Goal: Information Seeking & Learning: Learn about a topic

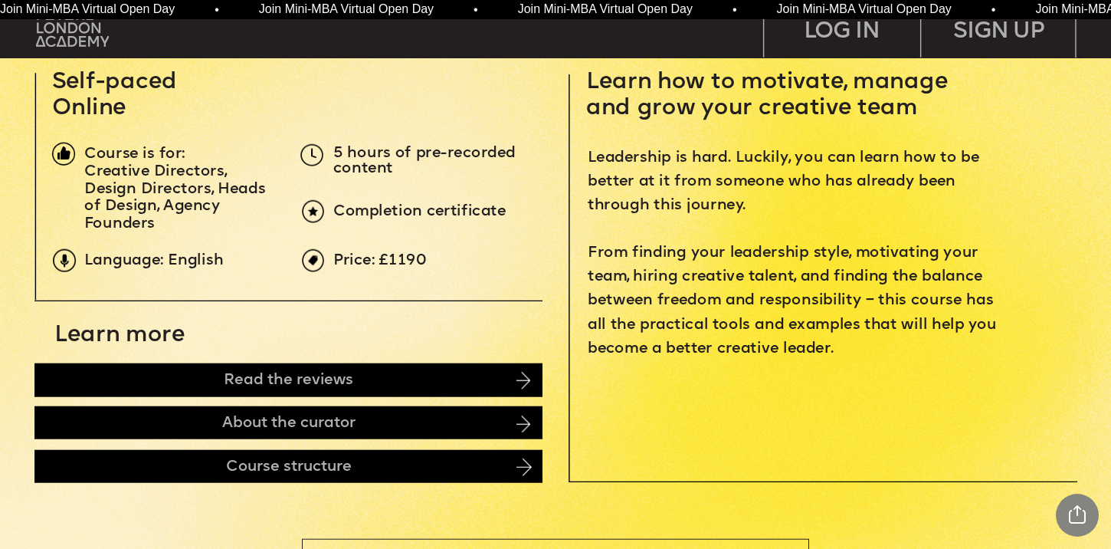
scroll to position [577, 0]
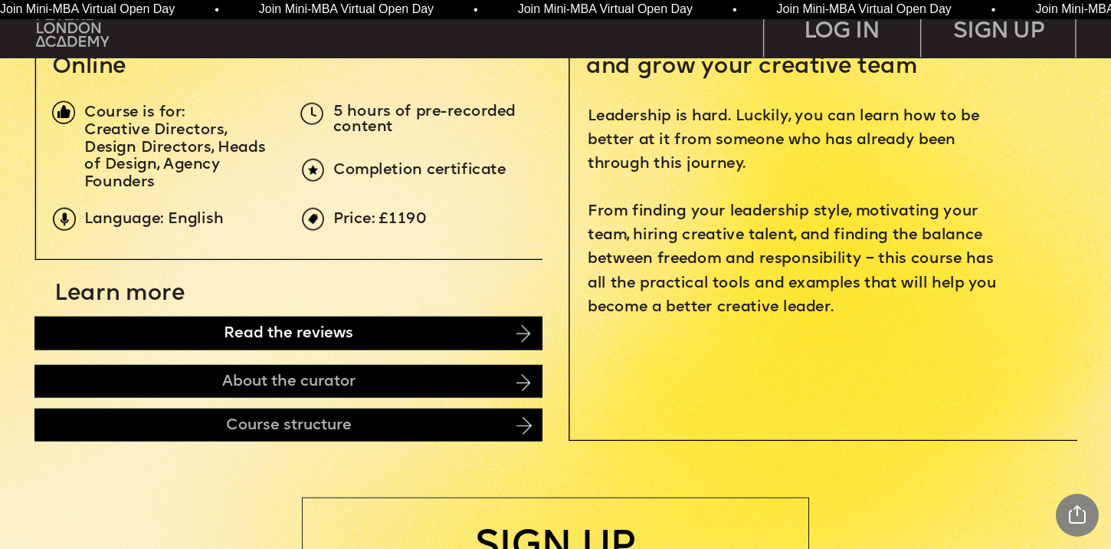
click at [210, 337] on div "Read the reviews" at bounding box center [288, 333] width 508 height 34
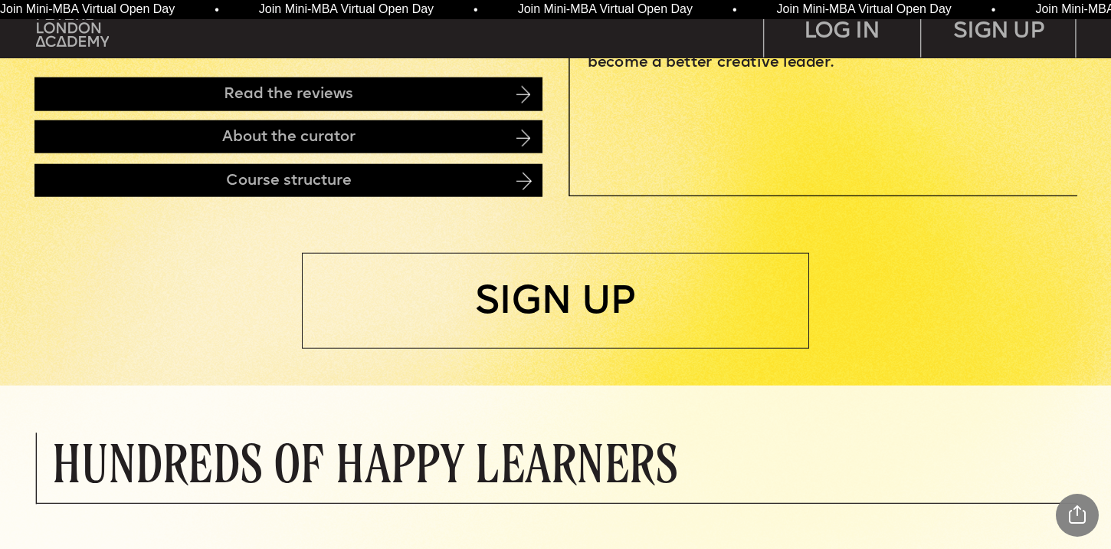
scroll to position [820, 0]
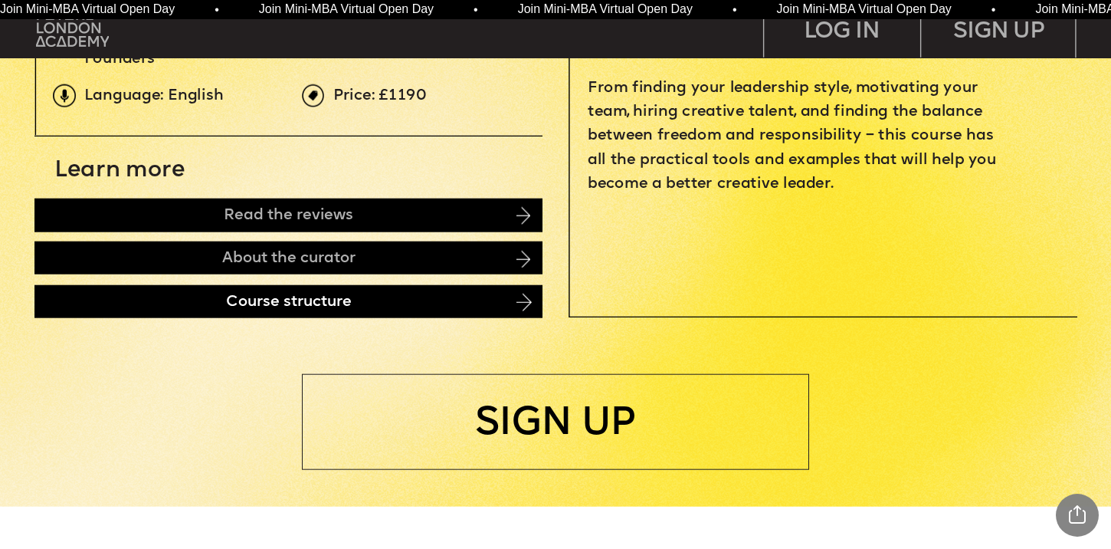
click at [258, 303] on div "Course structure" at bounding box center [288, 301] width 508 height 32
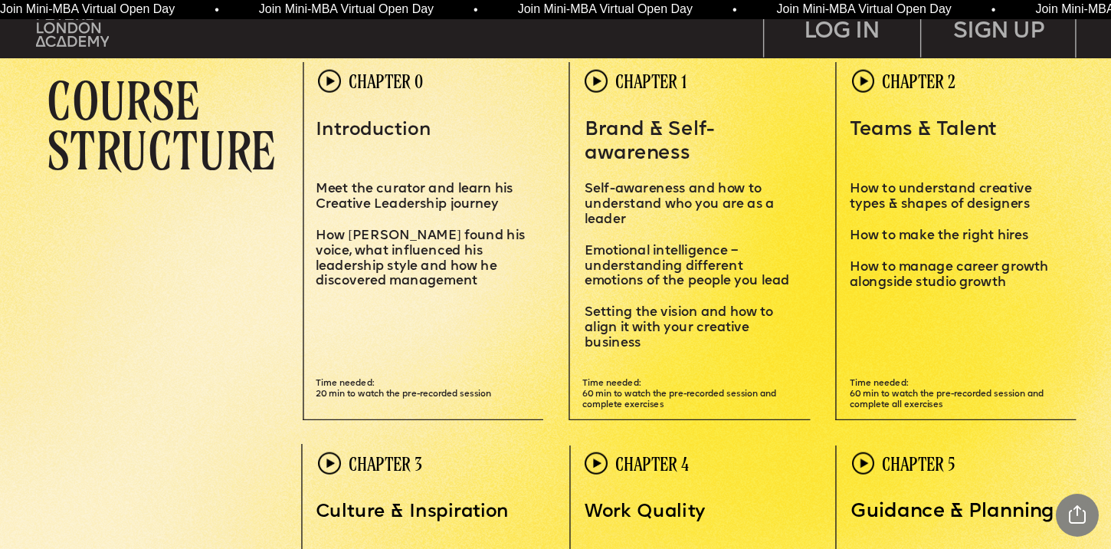
scroll to position [3190, 0]
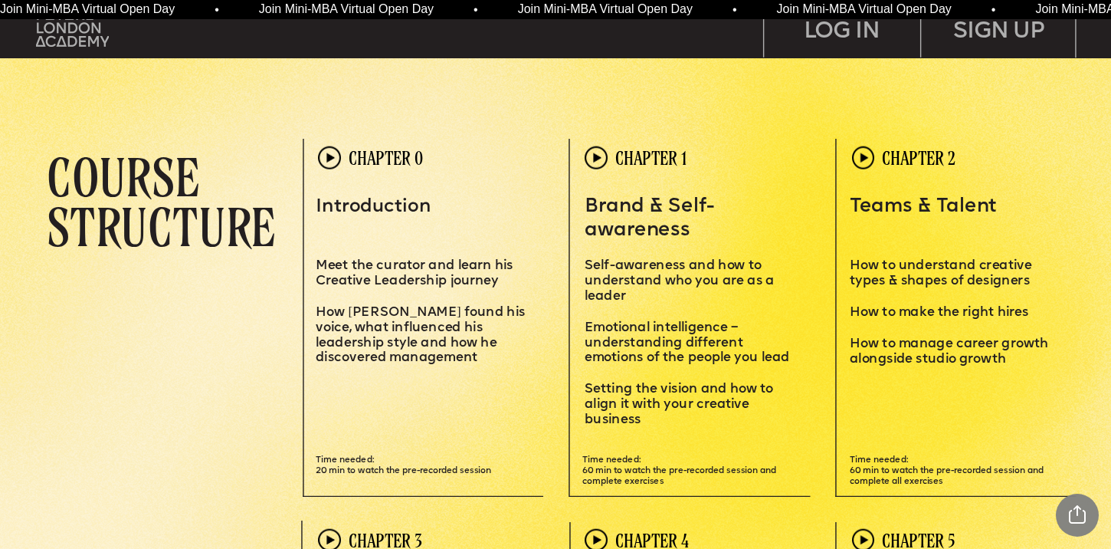
click at [332, 157] on img at bounding box center [329, 157] width 23 height 23
click at [379, 251] on p "Meet the curator and learn his Creative Leadership journey" at bounding box center [423, 274] width 214 height 62
click at [596, 152] on img at bounding box center [596, 157] width 23 height 23
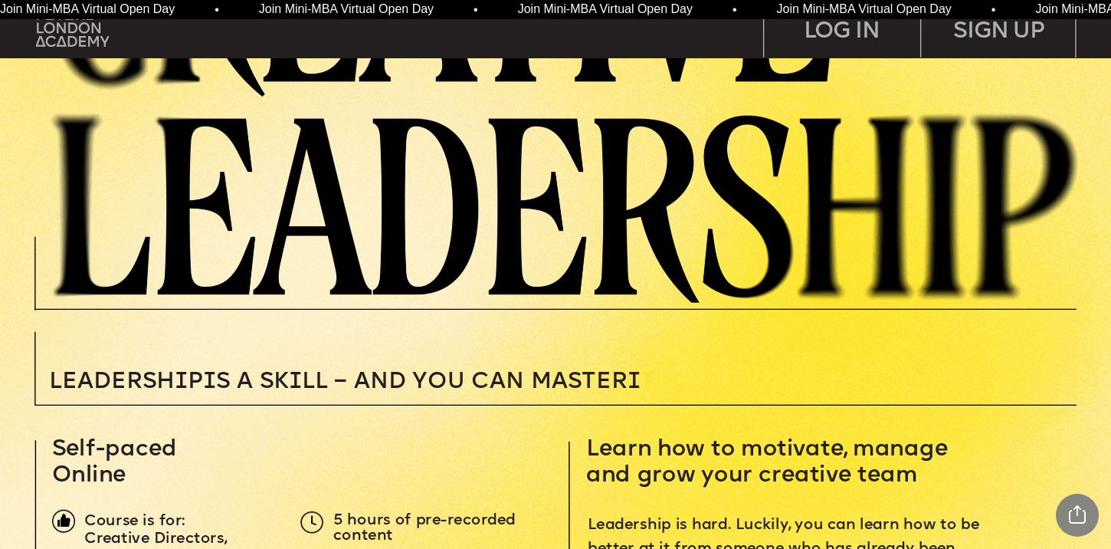
scroll to position [0, 0]
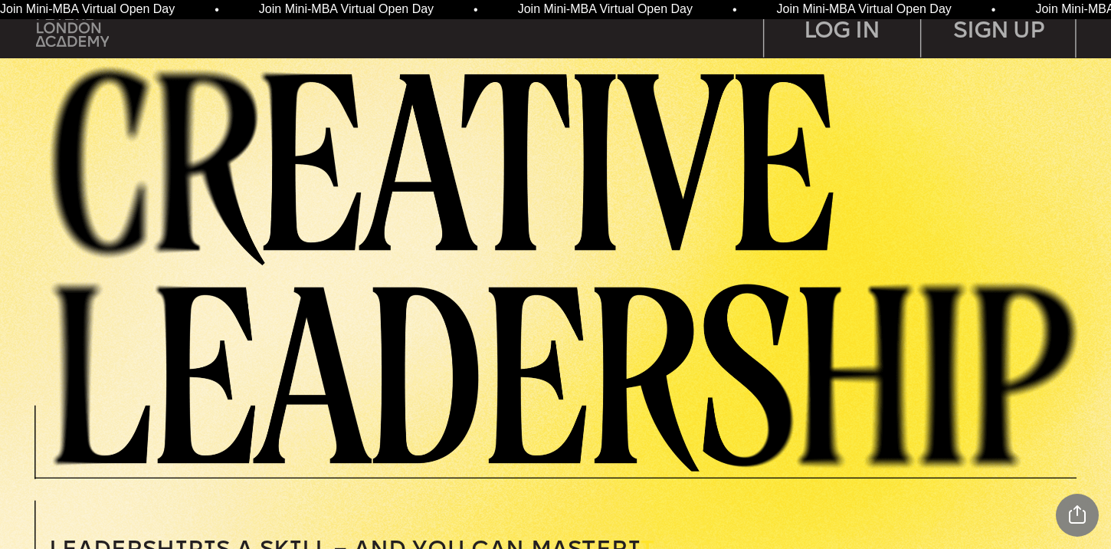
click at [61, 31] on img at bounding box center [72, 28] width 73 height 37
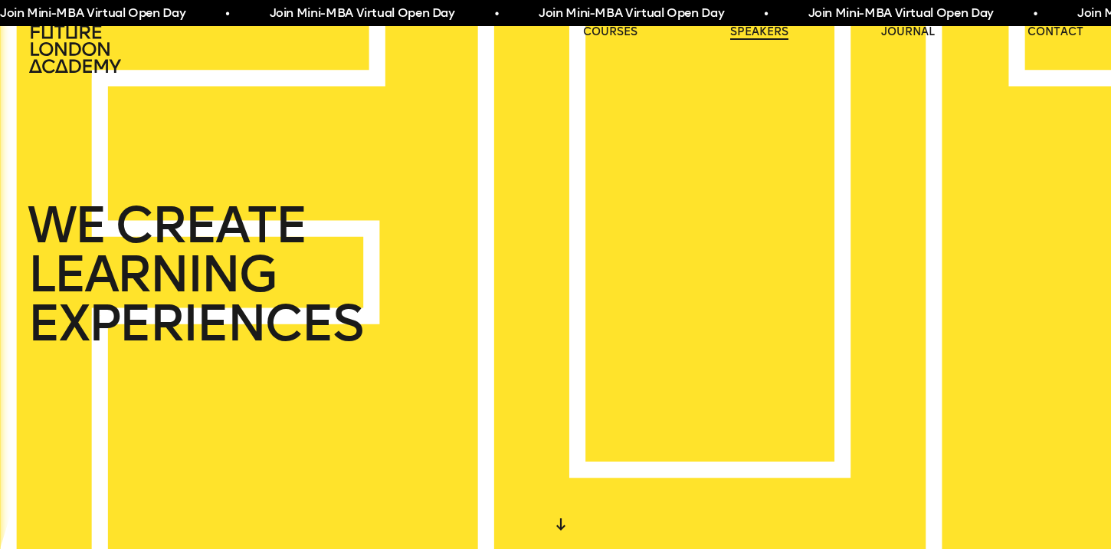
click at [780, 33] on link "speakers" at bounding box center [760, 32] width 58 height 15
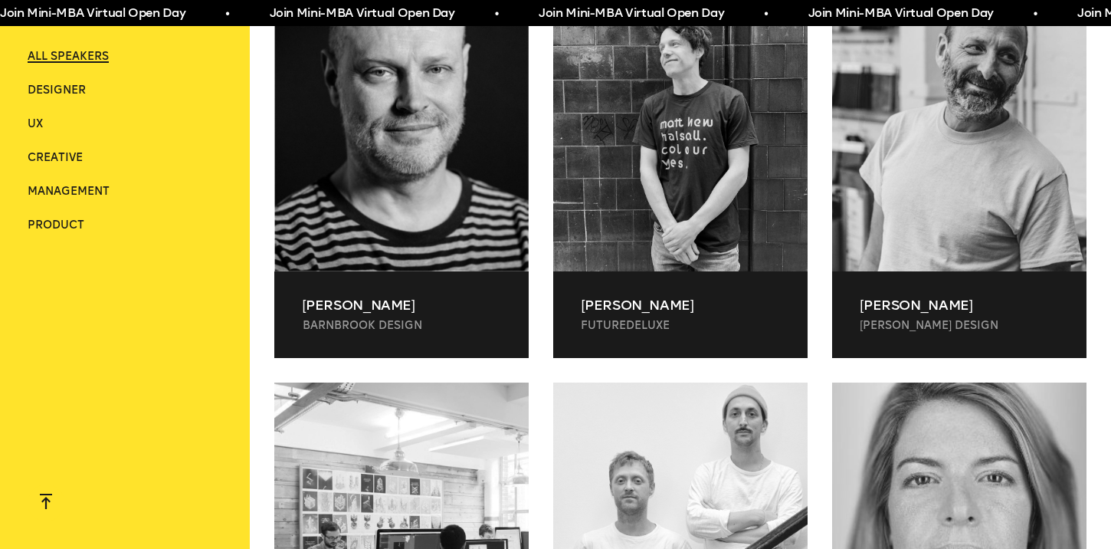
scroll to position [1879, 0]
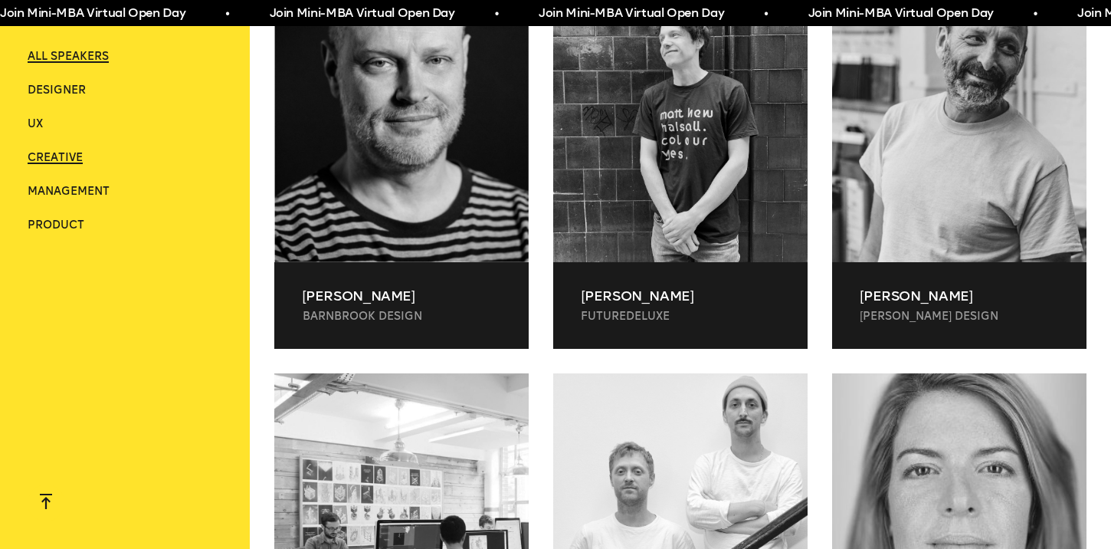
click at [77, 159] on span "Creative" at bounding box center [55, 157] width 55 height 13
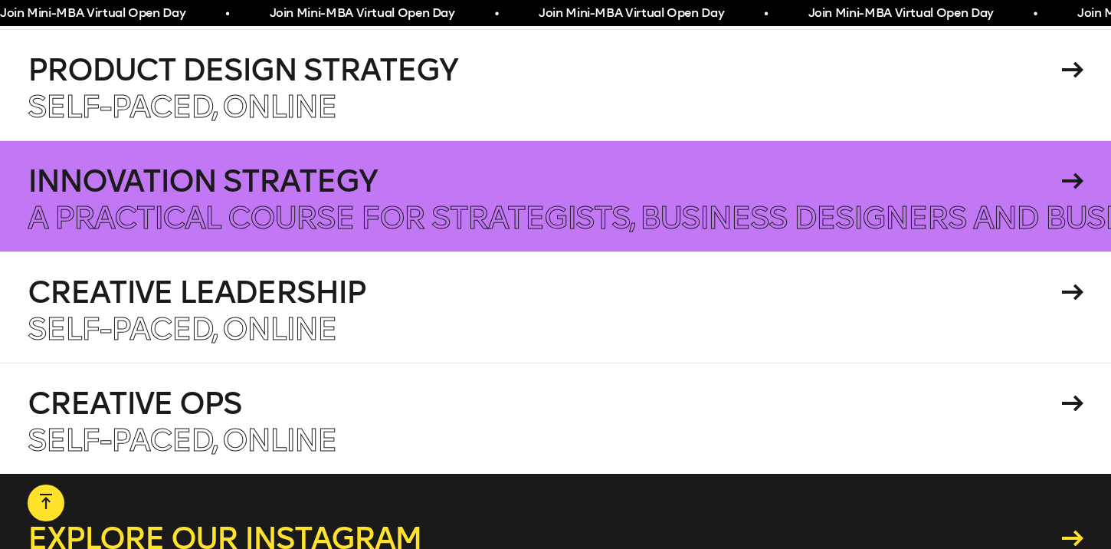
scroll to position [3636, 0]
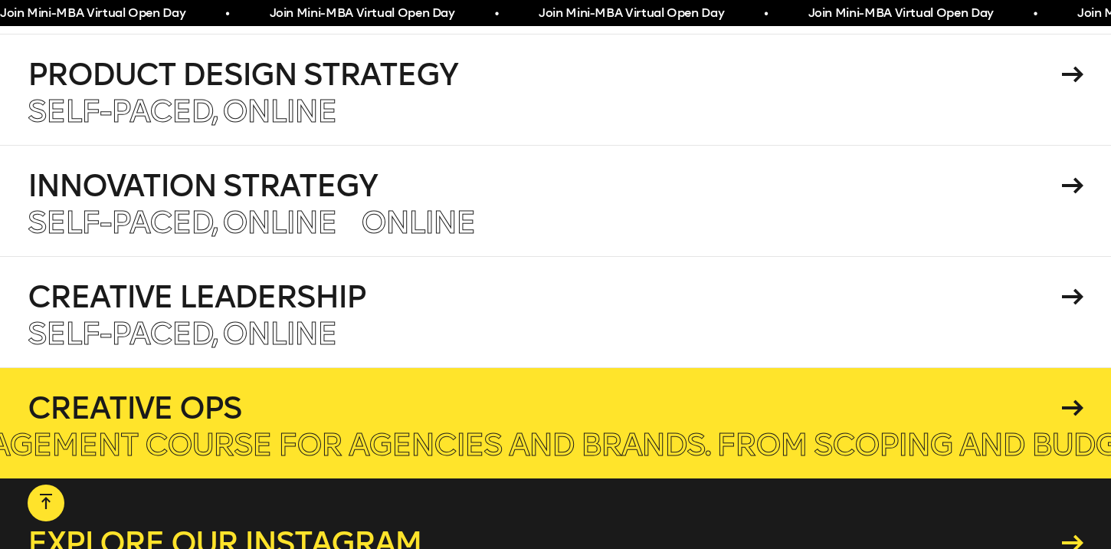
click at [298, 392] on h4 "Creative Ops" at bounding box center [542, 407] width 1029 height 31
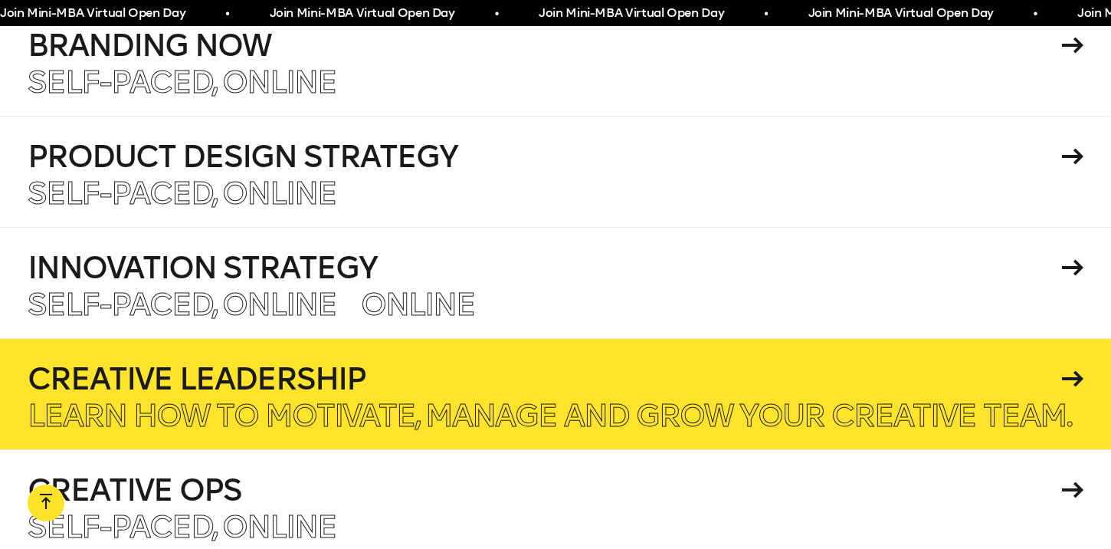
scroll to position [3531, 0]
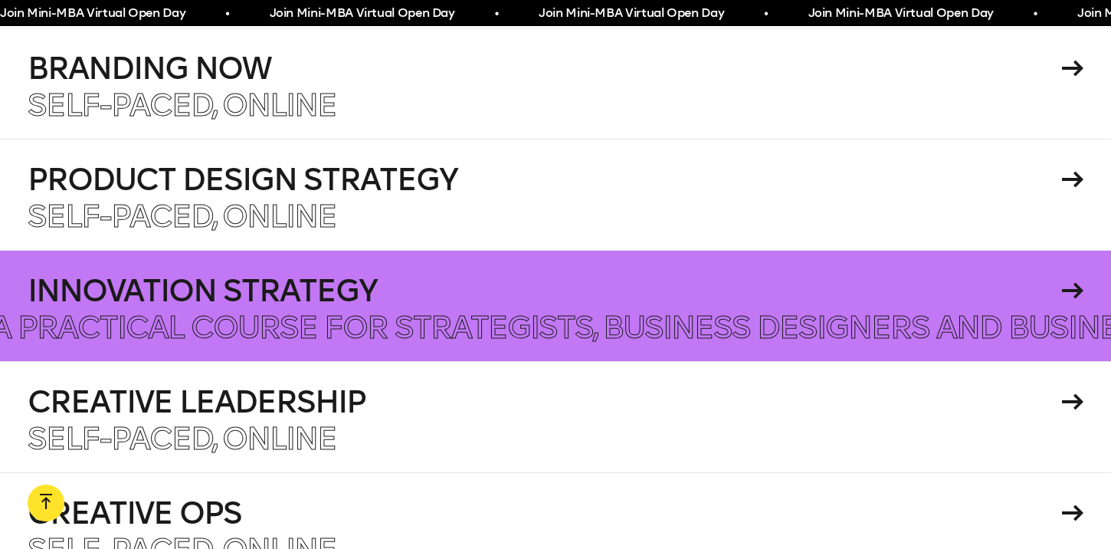
click at [250, 281] on h4 "Innovation Strategy" at bounding box center [542, 290] width 1029 height 31
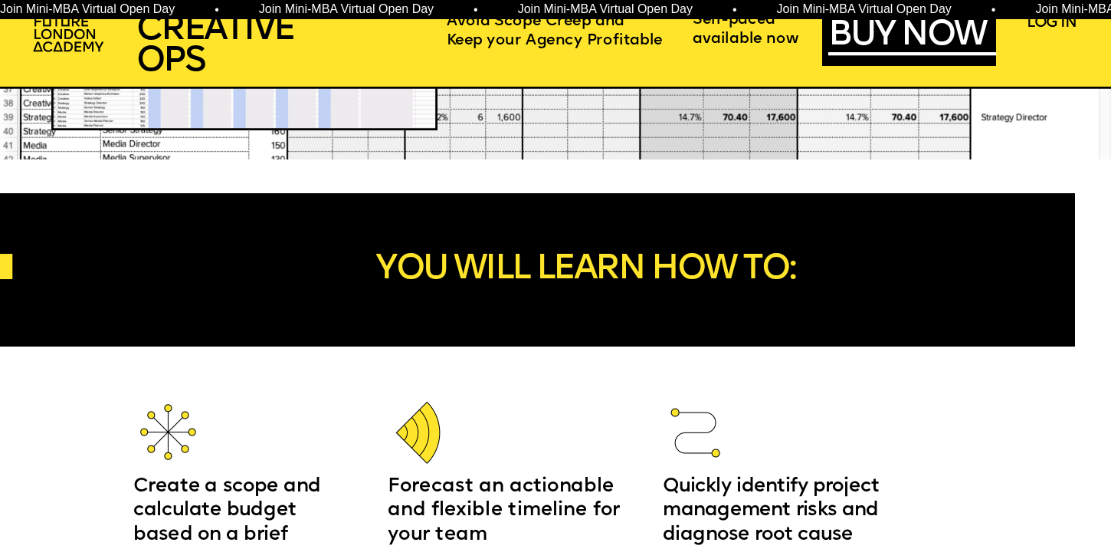
scroll to position [1604, 0]
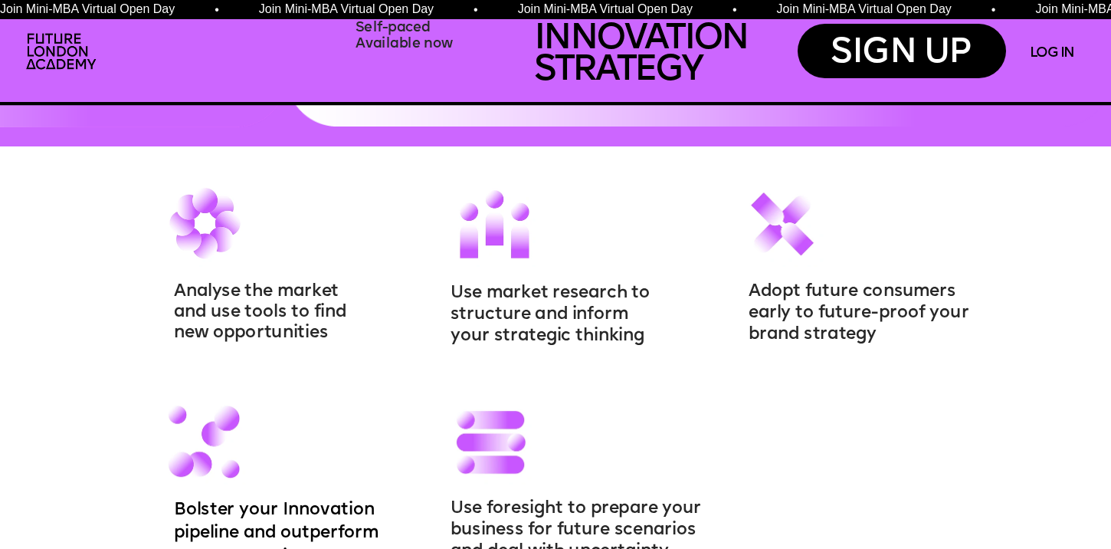
scroll to position [1643, 0]
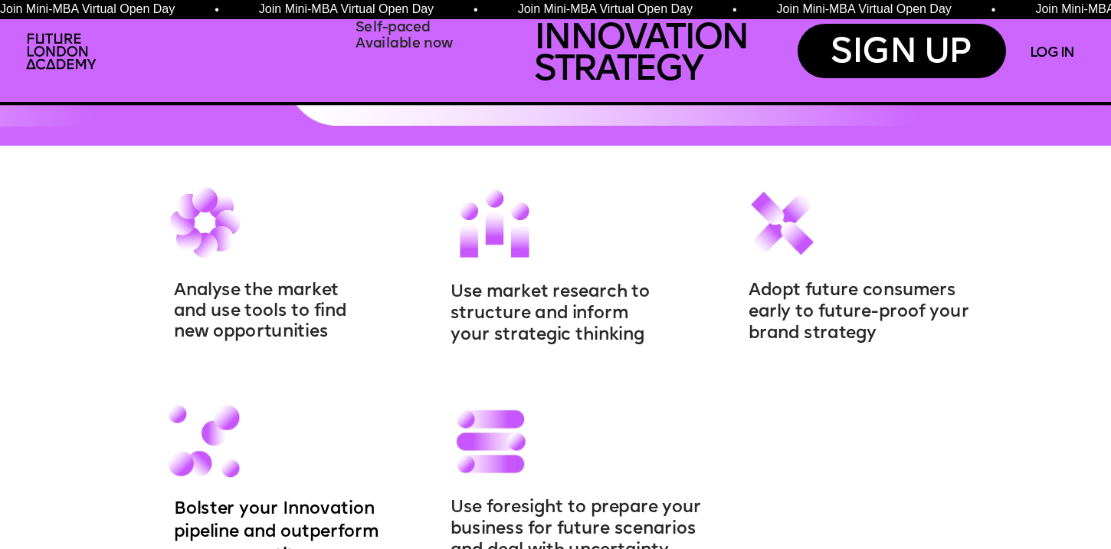
click at [419, 343] on p "new opportunities" at bounding box center [304, 332] width 261 height 21
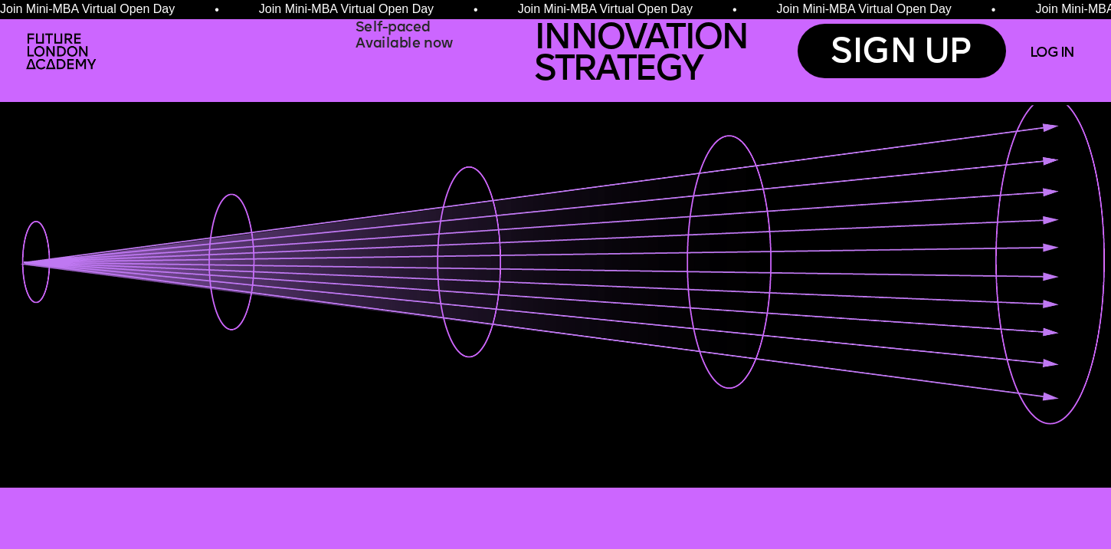
scroll to position [0, 0]
